Goal: Navigation & Orientation: Find specific page/section

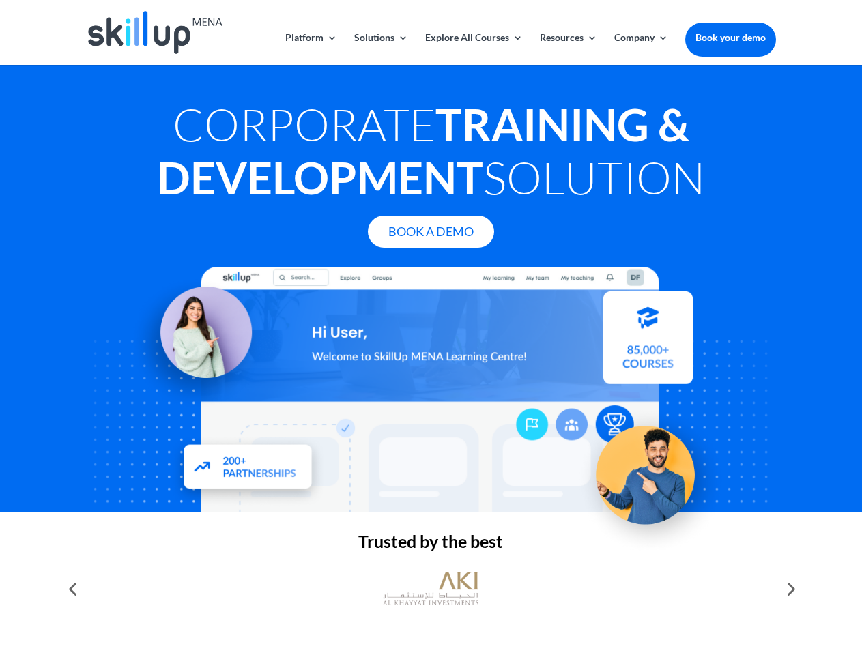
click at [430, 327] on div at bounding box center [430, 390] width 689 height 246
click at [380, 48] on link "Solutions" at bounding box center [381, 49] width 54 height 32
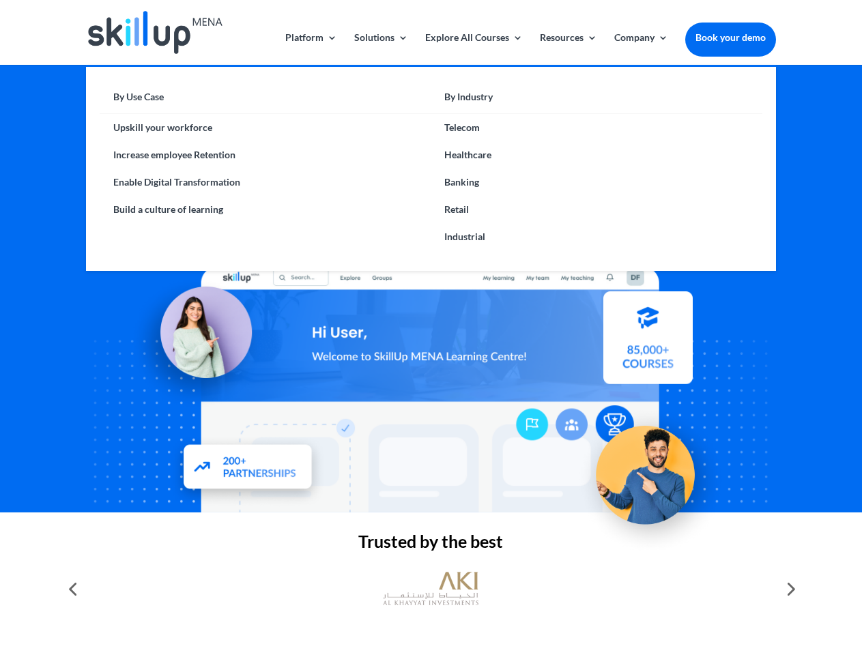
click at [473, 48] on link "Explore All Courses" at bounding box center [474, 49] width 98 height 32
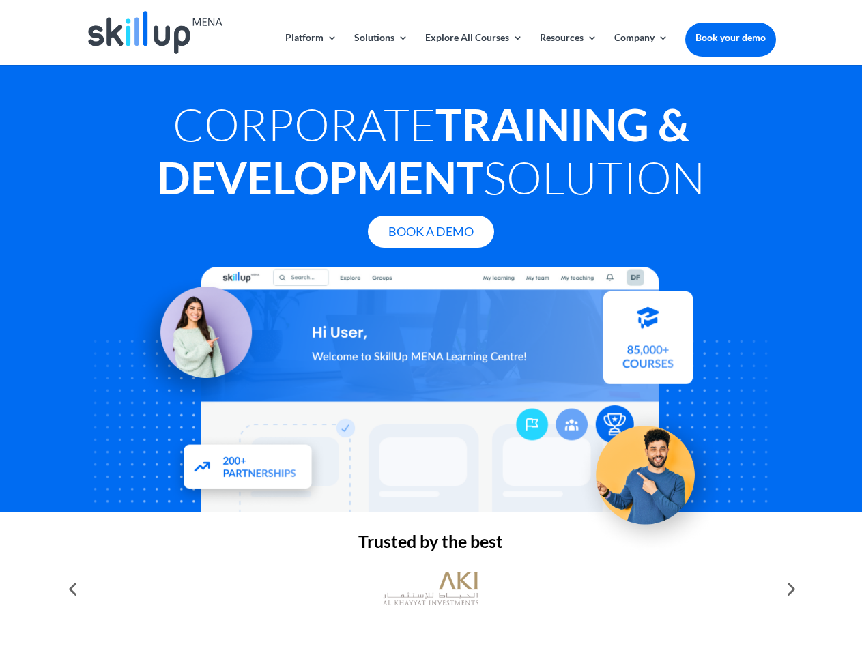
click at [567, 48] on link "Resources" at bounding box center [568, 49] width 57 height 32
click at [641, 48] on link "Company" at bounding box center [641, 49] width 54 height 32
click at [430, 589] on img at bounding box center [431, 589] width 96 height 48
